Goal: Find contact information: Find contact information

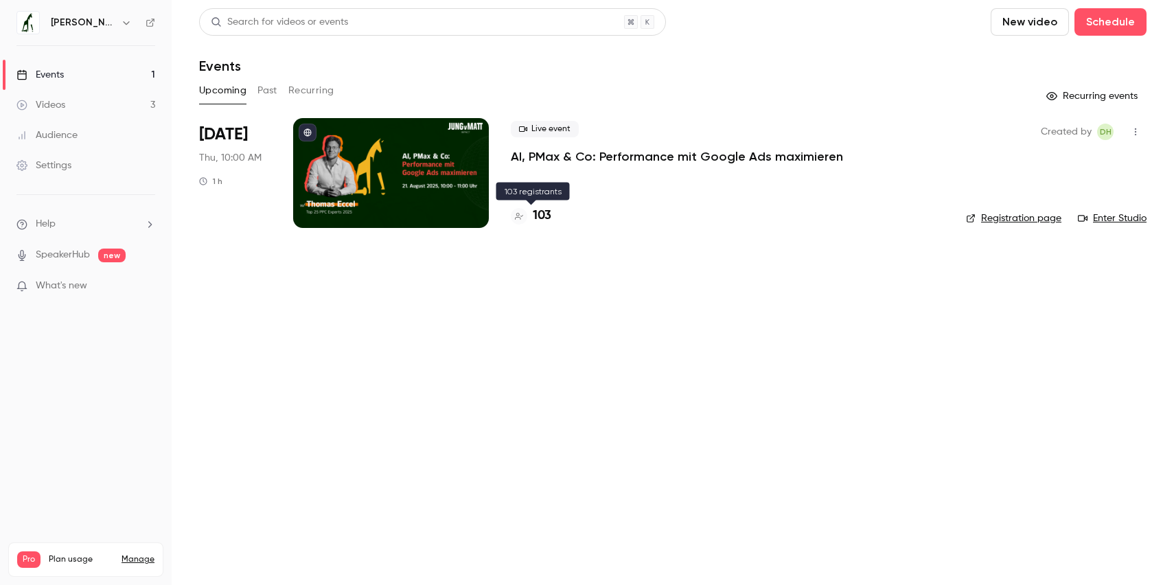
click at [545, 213] on h4 "103" at bounding box center [542, 216] width 19 height 19
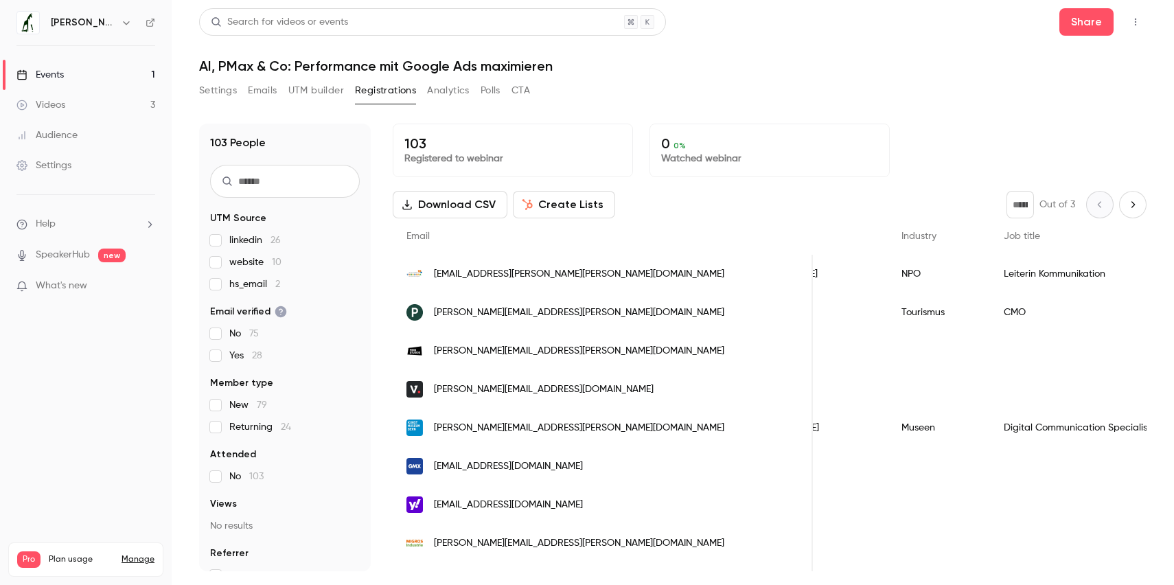
scroll to position [0, 607]
drag, startPoint x: 589, startPoint y: 314, endPoint x: 489, endPoint y: 312, distance: 99.5
click at [489, 312] on div "[PERSON_NAME][EMAIL_ADDRESS][PERSON_NAME][DOMAIN_NAME]" at bounding box center [603, 312] width 420 height 38
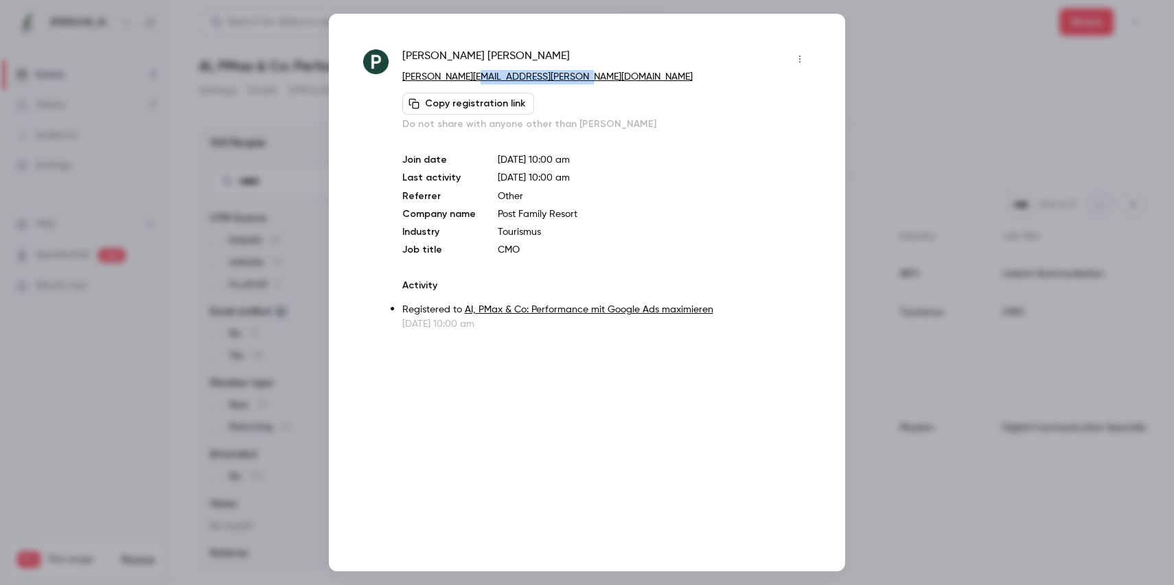
drag, startPoint x: 570, startPoint y: 75, endPoint x: 459, endPoint y: 76, distance: 110.5
click at [459, 76] on p "[PERSON_NAME][EMAIL_ADDRESS][PERSON_NAME][DOMAIN_NAME]" at bounding box center [606, 77] width 408 height 14
copy link "[DOMAIN_NAME]"
